Goal: Find contact information

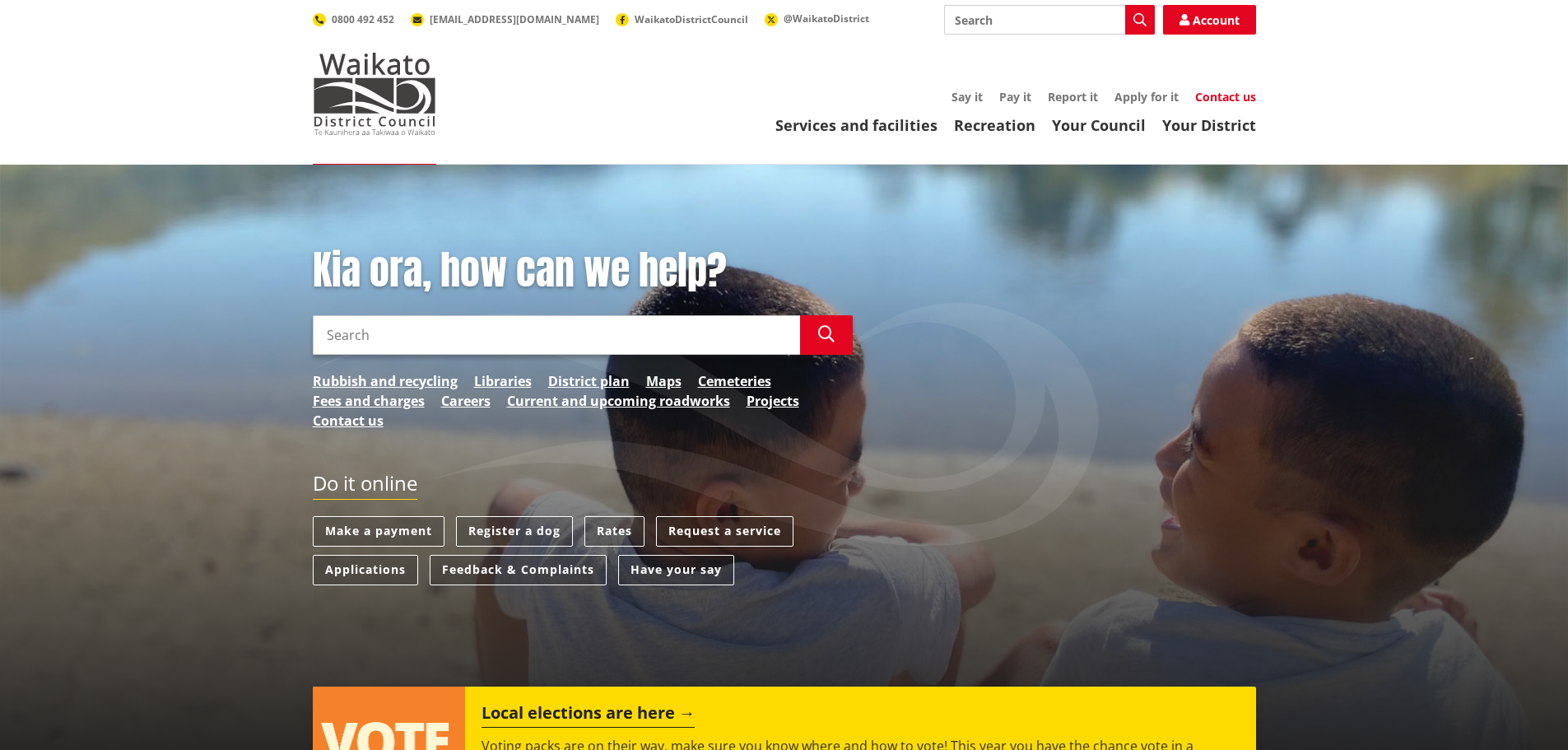
click at [1233, 101] on link "Contact us" at bounding box center [1225, 96] width 61 height 16
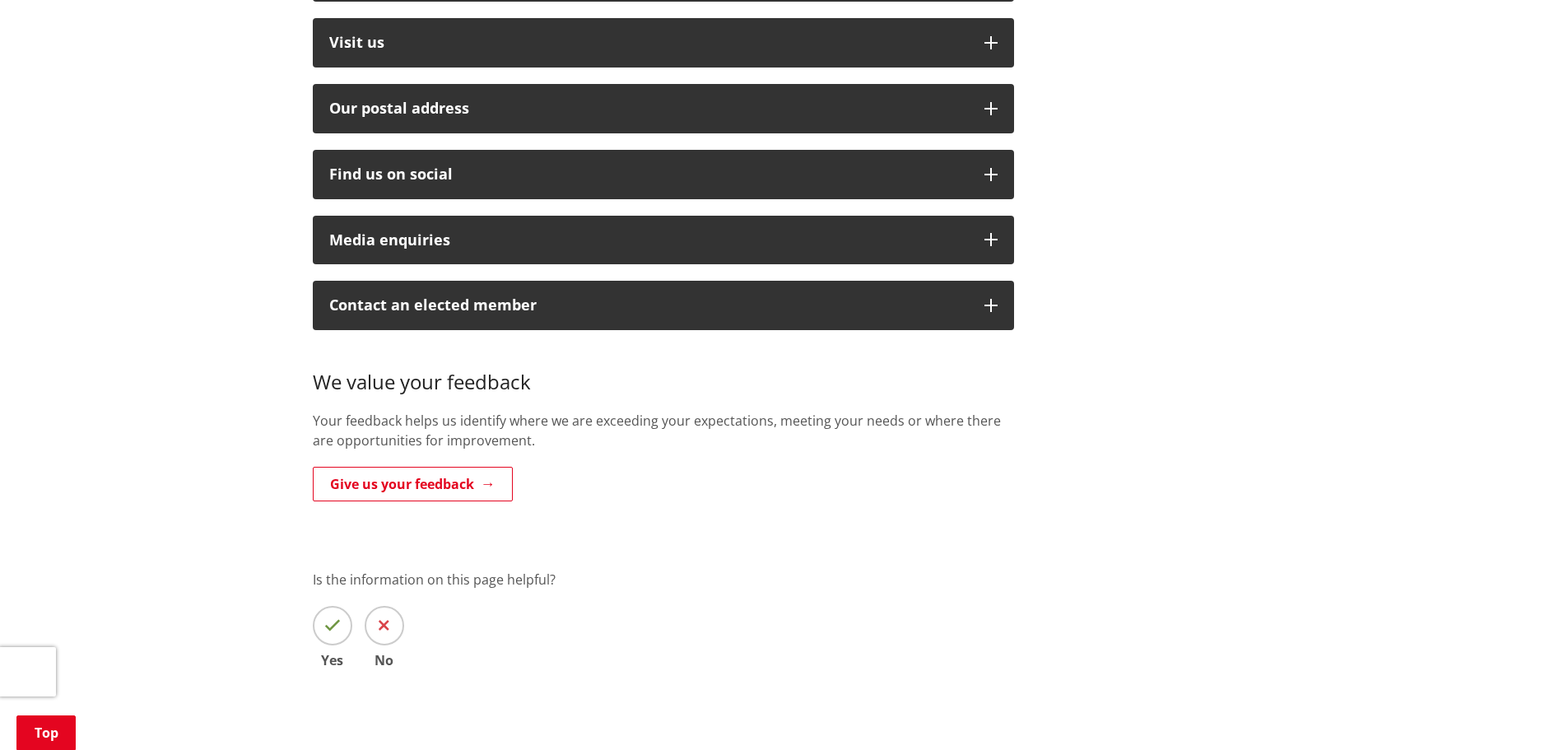
scroll to position [658, 0]
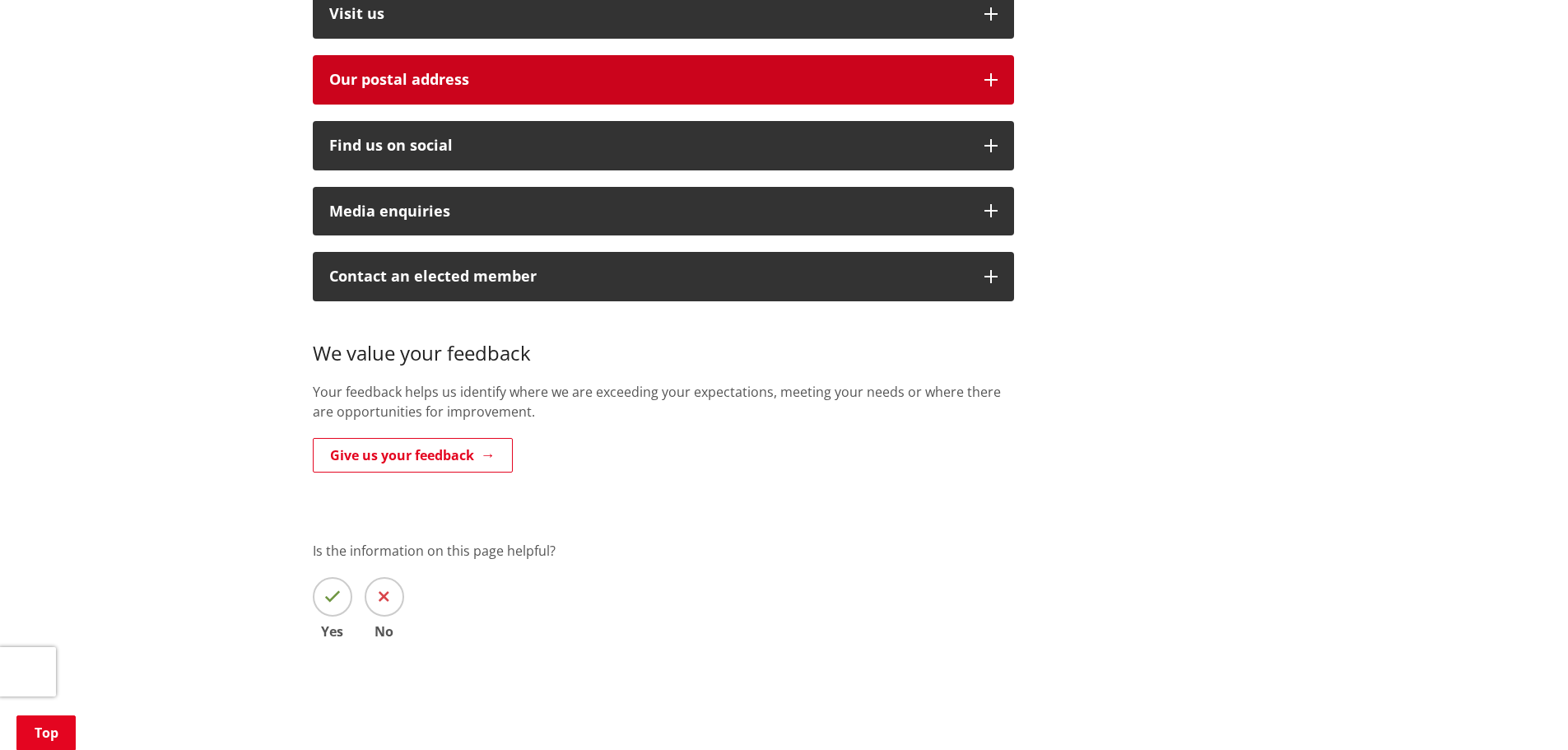
click at [456, 72] on button "Our postal address" at bounding box center [664, 80] width 702 height 50
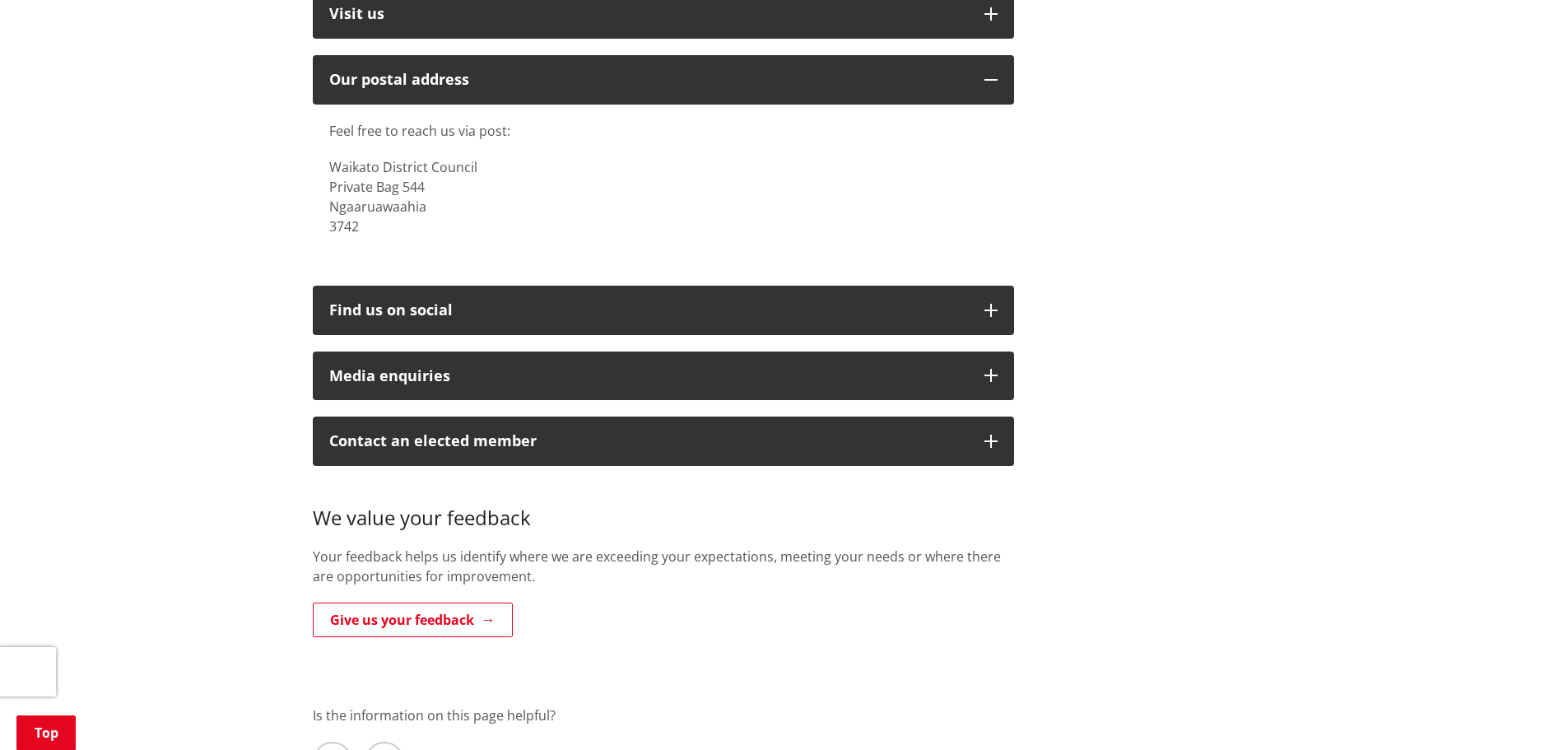
click at [434, 170] on p "Waikato District Council Private Bag 544 Ngaaruawaahia 3742" at bounding box center [663, 196] width 668 height 79
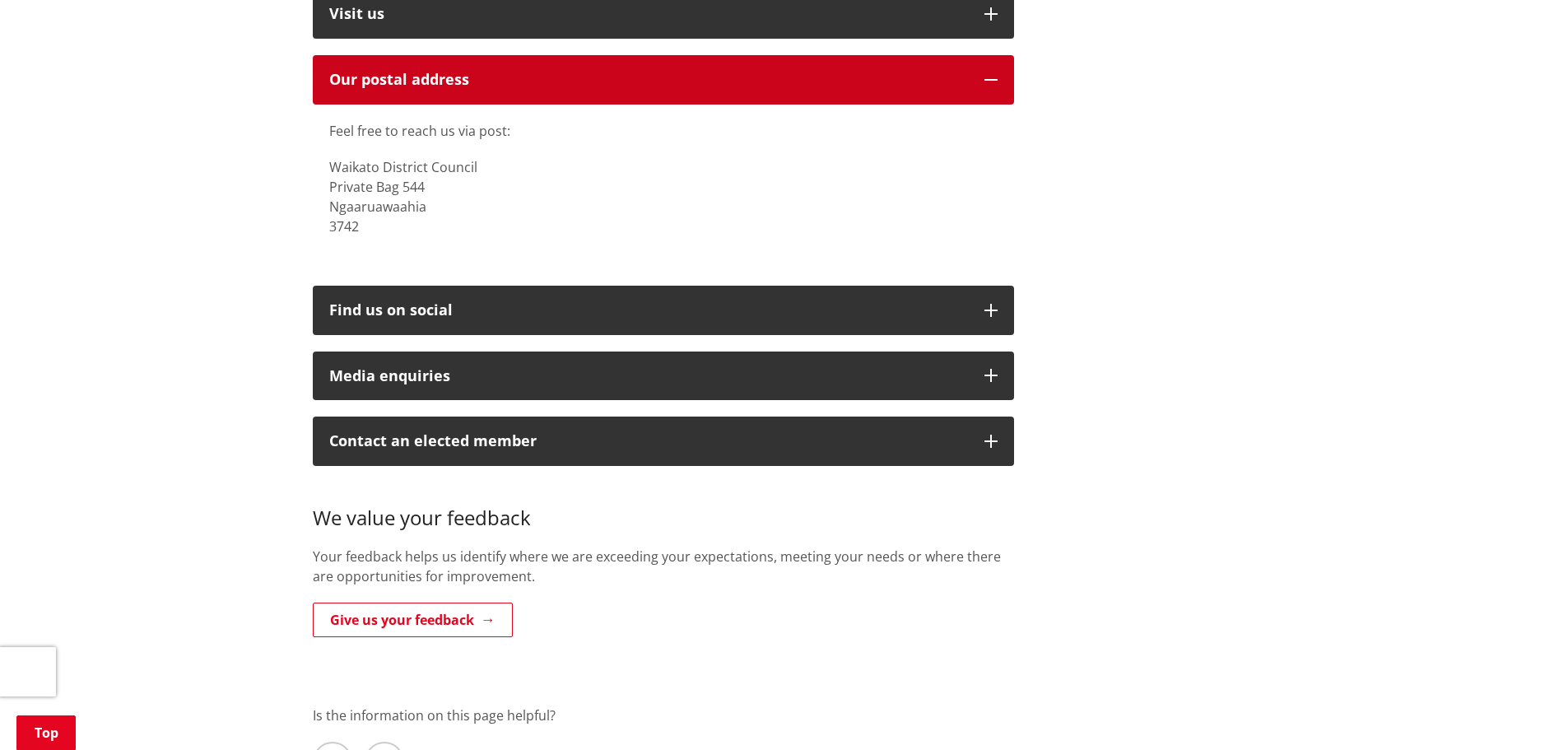
click at [991, 74] on icon "button" at bounding box center [990, 80] width 13 height 13
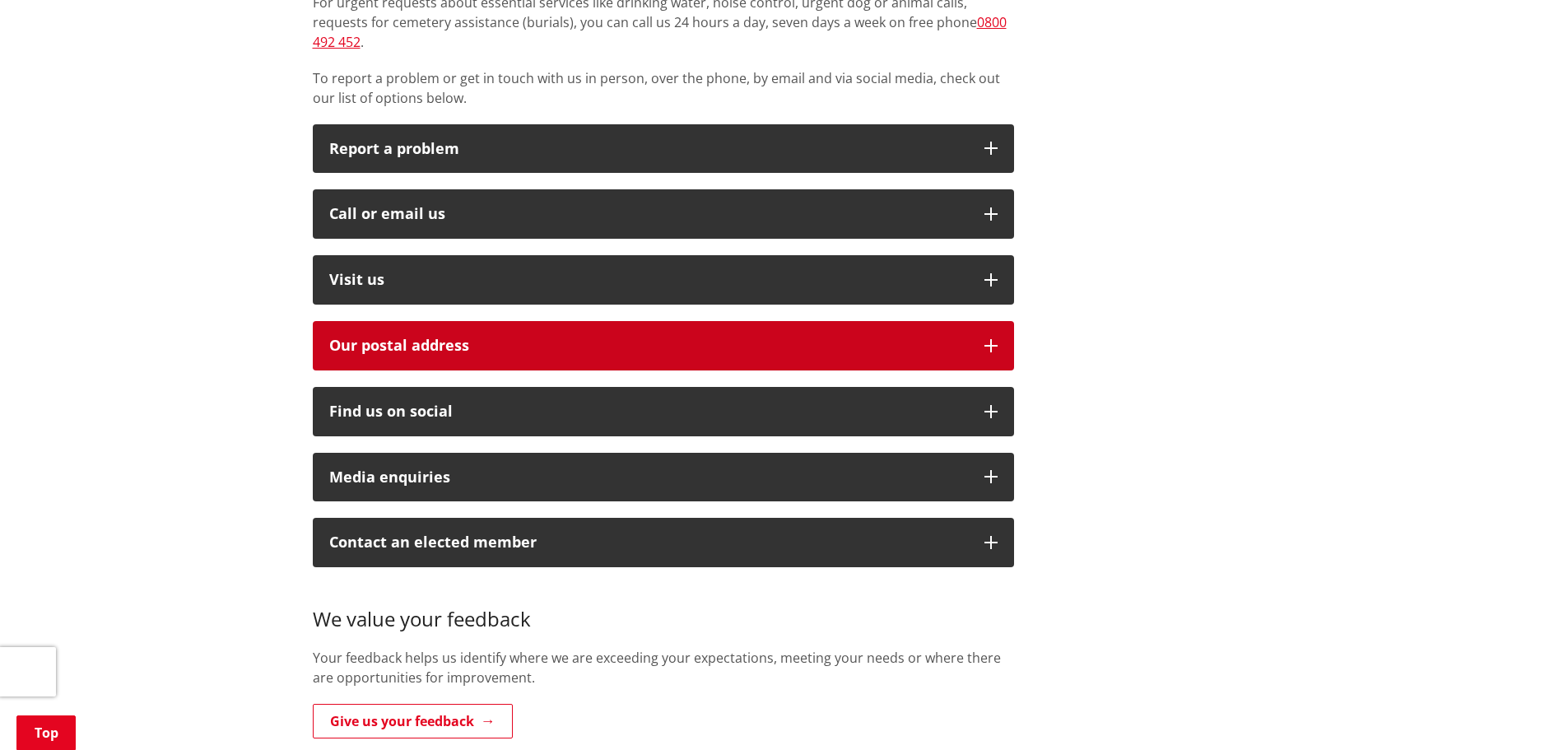
scroll to position [329, 0]
